Goal: Check status

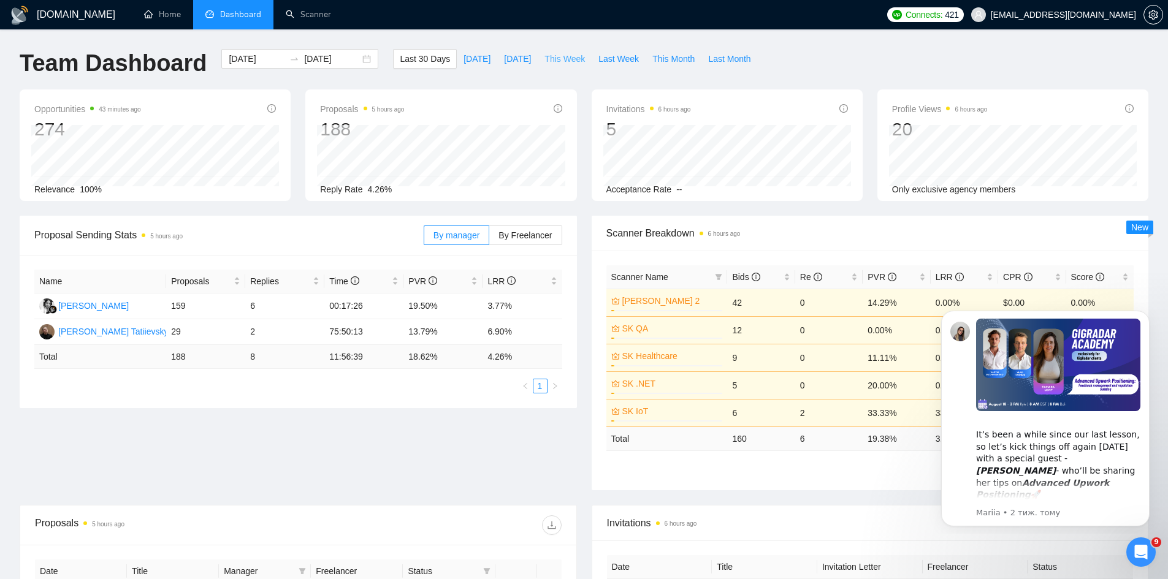
click at [568, 67] on button "This Week" at bounding box center [565, 59] width 54 height 20
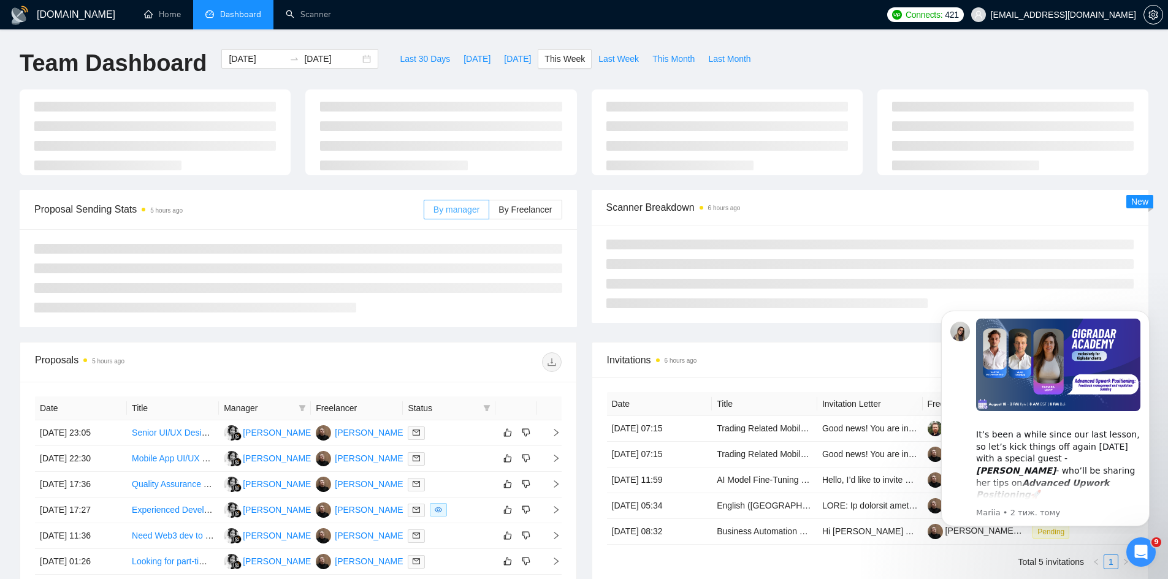
type input "[DATE]"
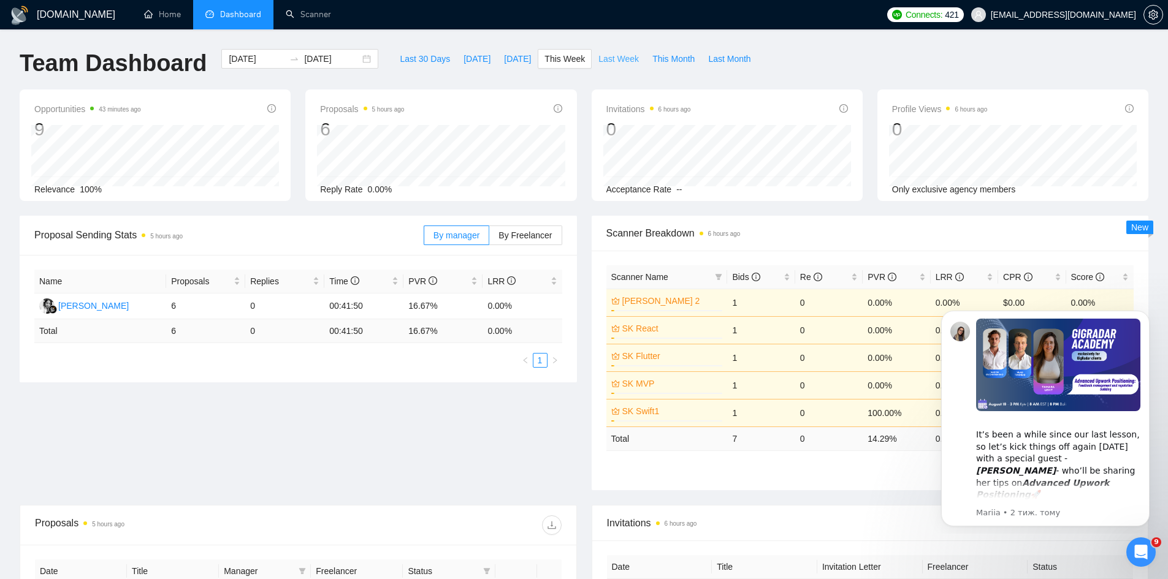
drag, startPoint x: 603, startPoint y: 61, endPoint x: 609, endPoint y: 63, distance: 7.2
click at [609, 63] on span "Last Week" at bounding box center [618, 58] width 40 height 13
type input "[DATE]"
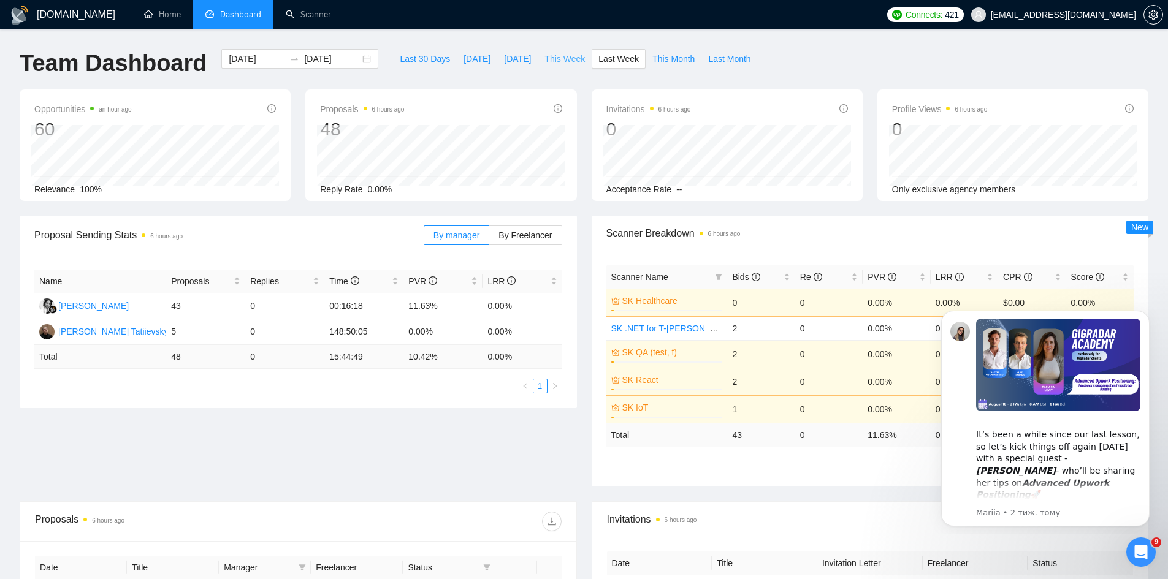
click at [554, 59] on span "This Week" at bounding box center [564, 58] width 40 height 13
type input "[DATE]"
